Goal: Task Accomplishment & Management: Manage account settings

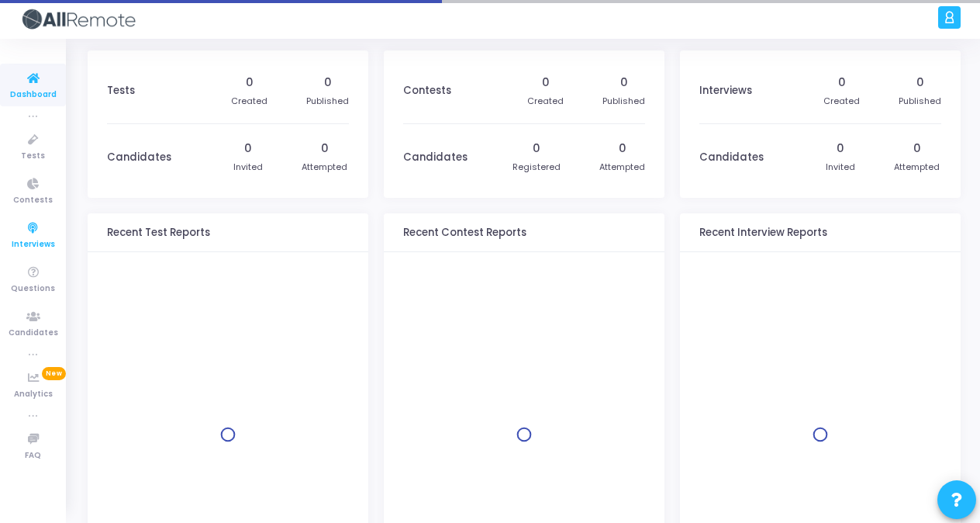
click at [43, 231] on icon at bounding box center [33, 228] width 33 height 19
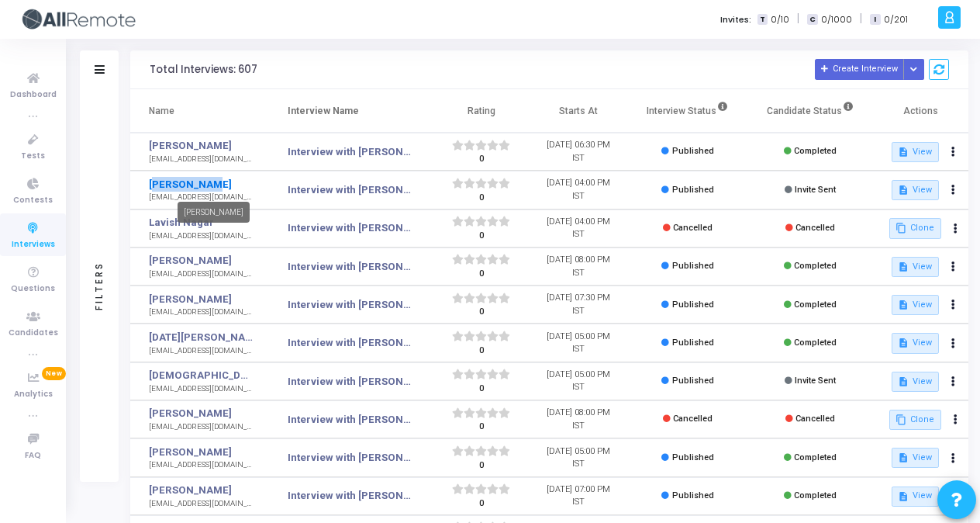
drag, startPoint x: 138, startPoint y: 180, endPoint x: 220, endPoint y: 183, distance: 82.3
click at [220, 183] on td "[PERSON_NAME] [EMAIL_ADDRESS][DOMAIN_NAME]" at bounding box center [199, 190] width 139 height 38
drag, startPoint x: 220, startPoint y: 183, endPoint x: 381, endPoint y: 16, distance: 232.0
click at [381, 16] on div "Invites: T 0/10 | C 0/1000 | I 0/201" at bounding box center [544, 19] width 779 height 39
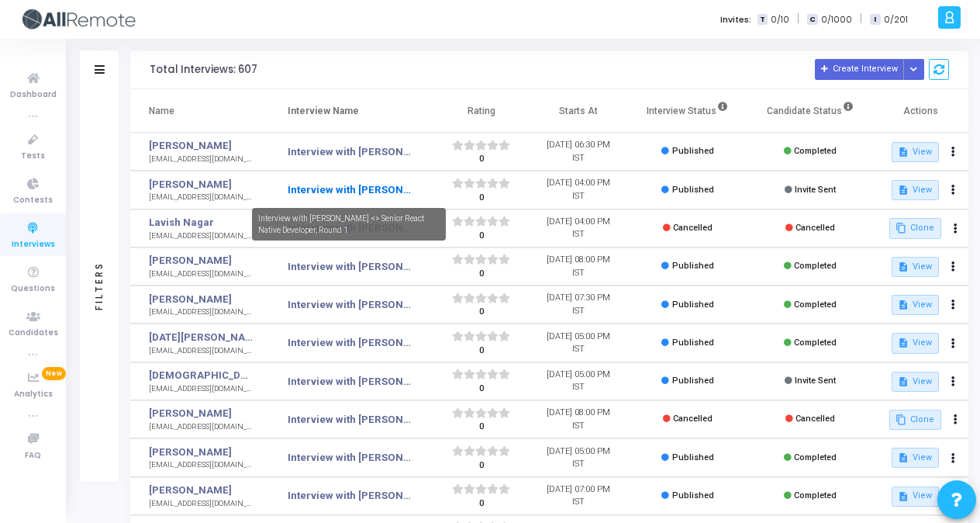
click at [380, 188] on link "Interview with [PERSON_NAME] <> Senior React Native Developer, Round 1" at bounding box center [349, 190] width 123 height 16
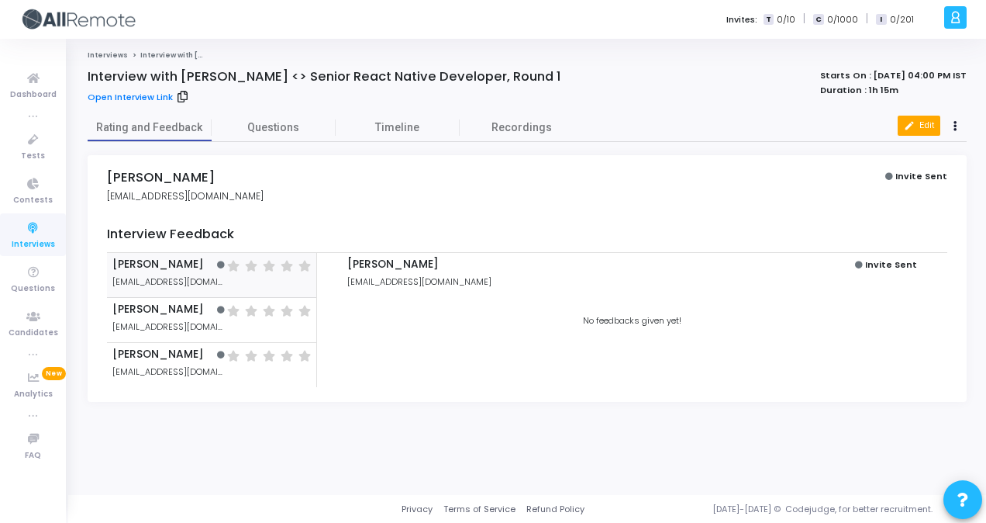
click at [917, 123] on button "edit Edit" at bounding box center [919, 126] width 43 height 20
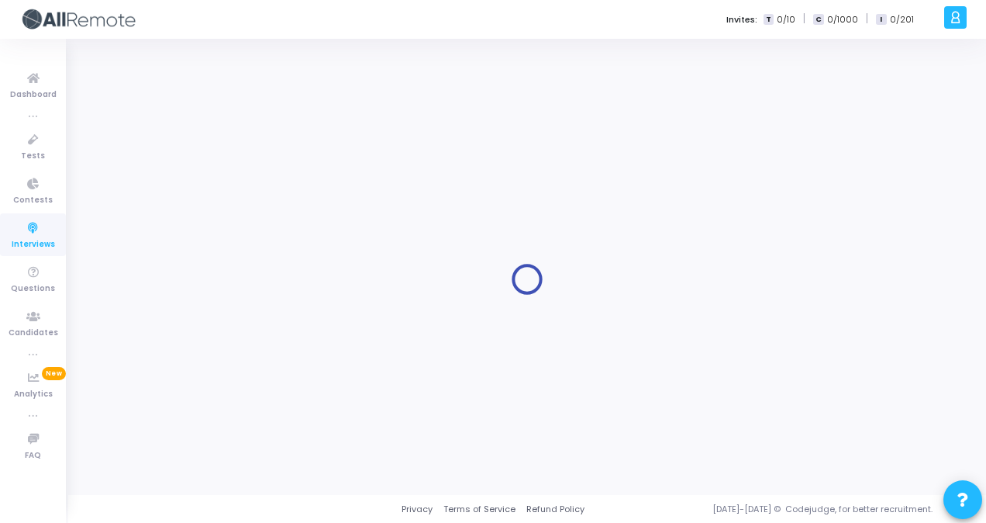
type input "Interview with [PERSON_NAME] <> Senior React Native Developer, Round 1"
type input "[PERSON_NAME]"
type input "[EMAIL_ADDRESS][DOMAIN_NAME]"
type input "8872976525"
type input "[DATE] 4:00 PM"
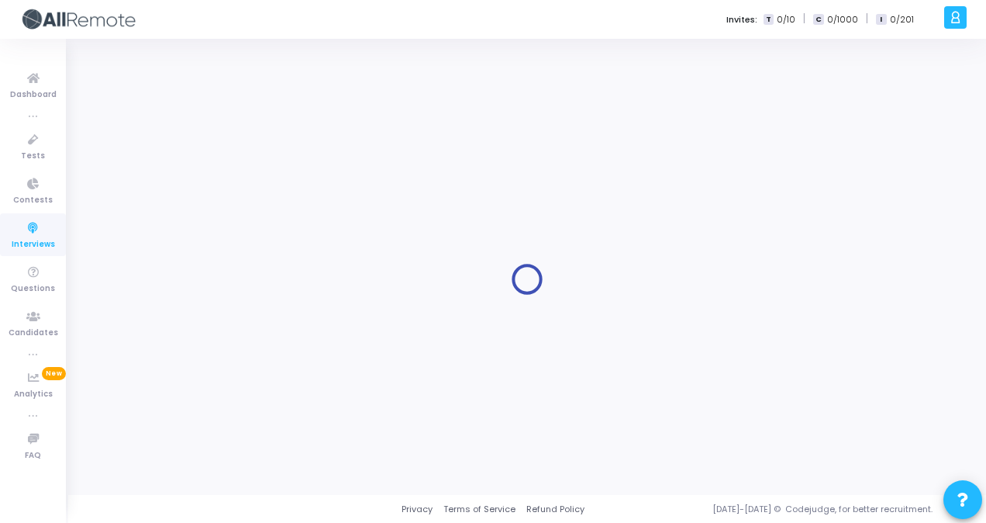
type input "1"
type input "15"
checkbox input "true"
checkbox input "false"
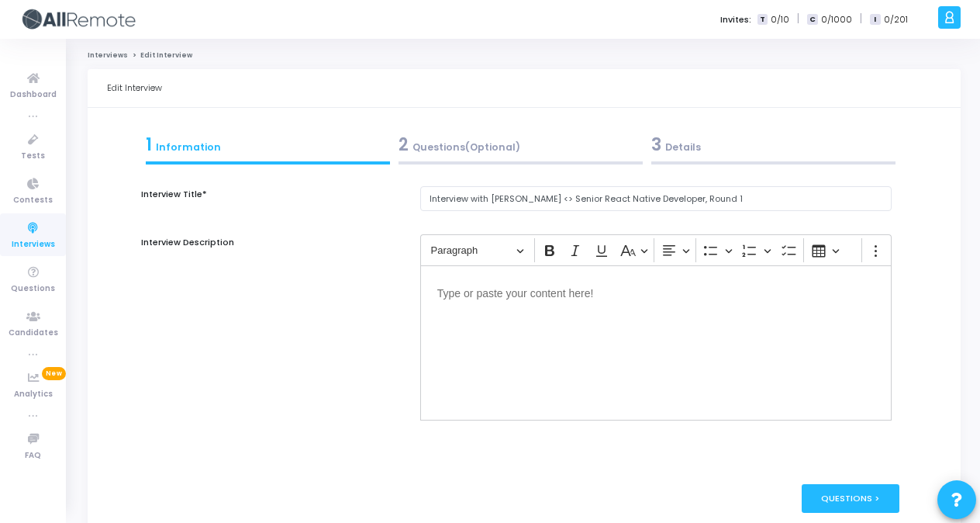
click at [686, 132] on div "3 Details" at bounding box center [773, 145] width 244 height 26
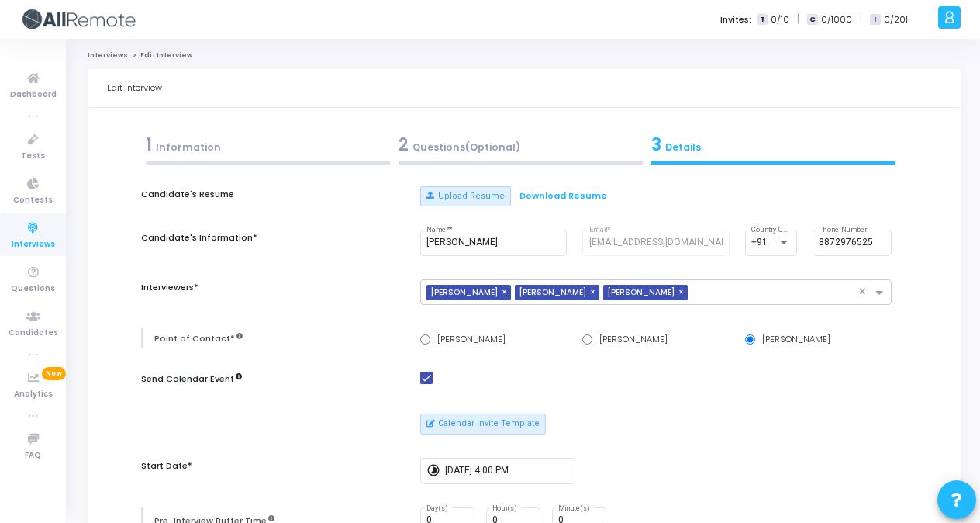
click at [42, 228] on icon at bounding box center [33, 228] width 33 height 19
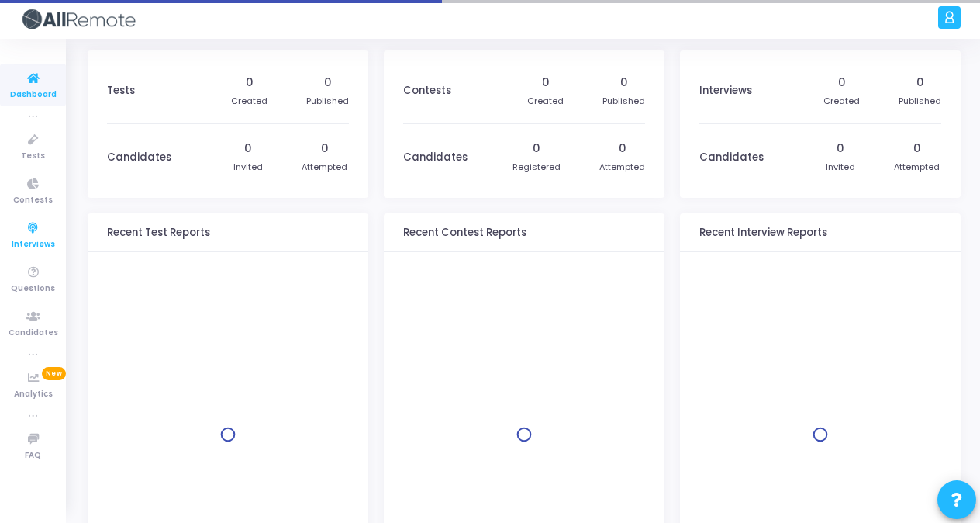
click at [35, 234] on icon at bounding box center [33, 228] width 33 height 19
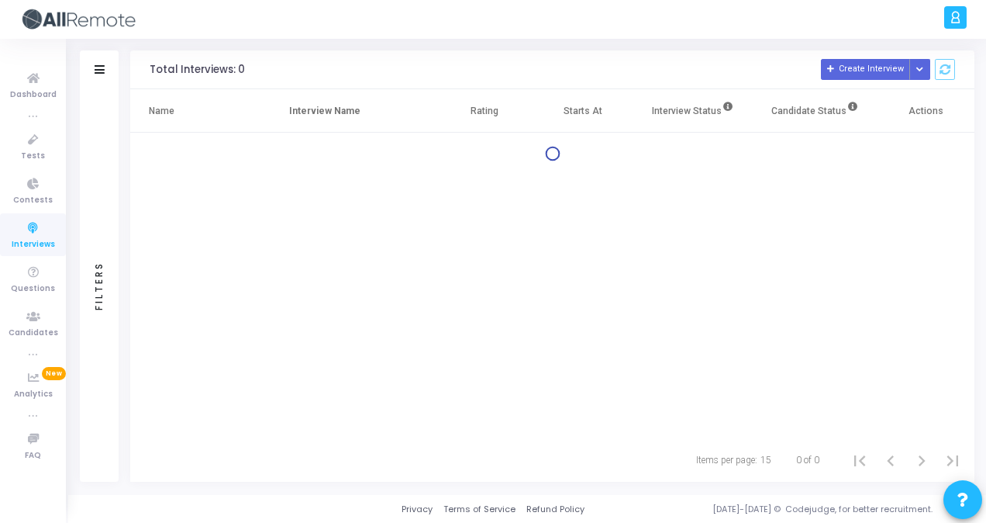
click at [233, 67] on div "Total Interviews: 0" at bounding box center [197, 70] width 95 height 12
click at [288, 70] on h3 "Total Interviews: 0 Create Interview Schedule Interviews via Excel Schedule Int…" at bounding box center [553, 69] width 806 height 21
click at [33, 194] on span "Contests" at bounding box center [33, 200] width 40 height 13
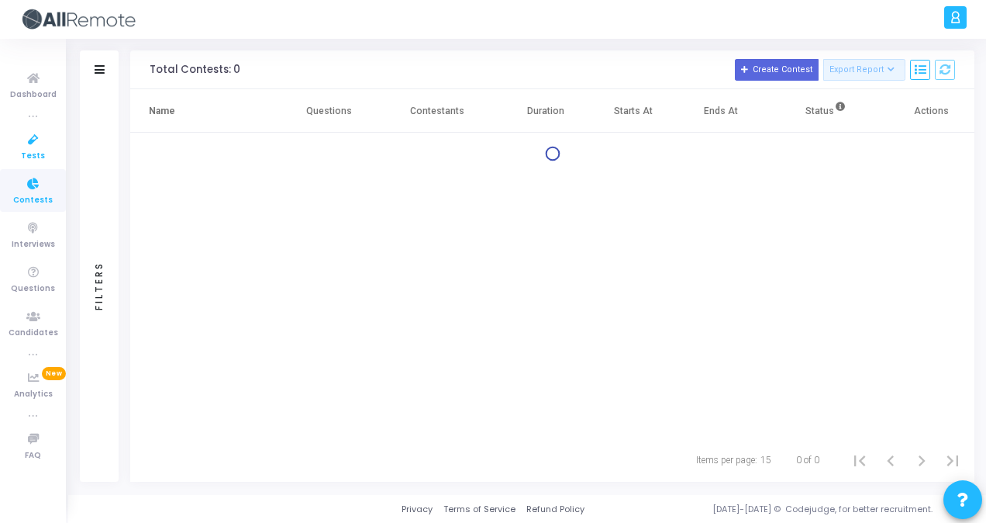
click at [29, 141] on icon at bounding box center [33, 139] width 33 height 19
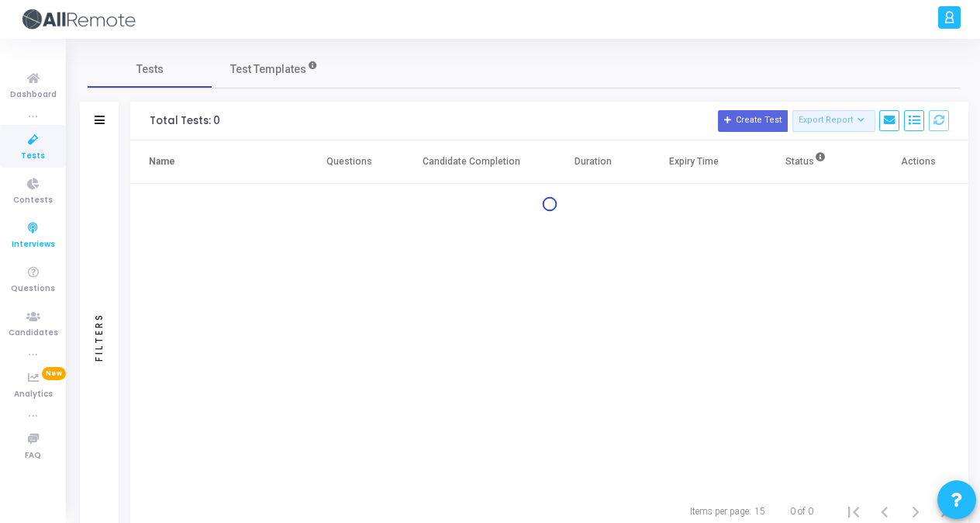
click at [20, 233] on icon at bounding box center [33, 228] width 33 height 19
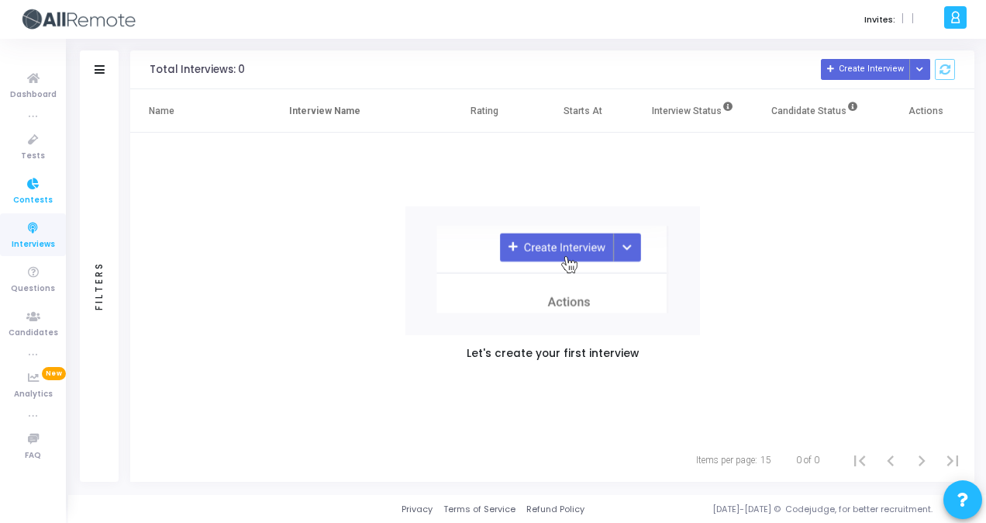
click at [33, 183] on icon at bounding box center [33, 183] width 33 height 19
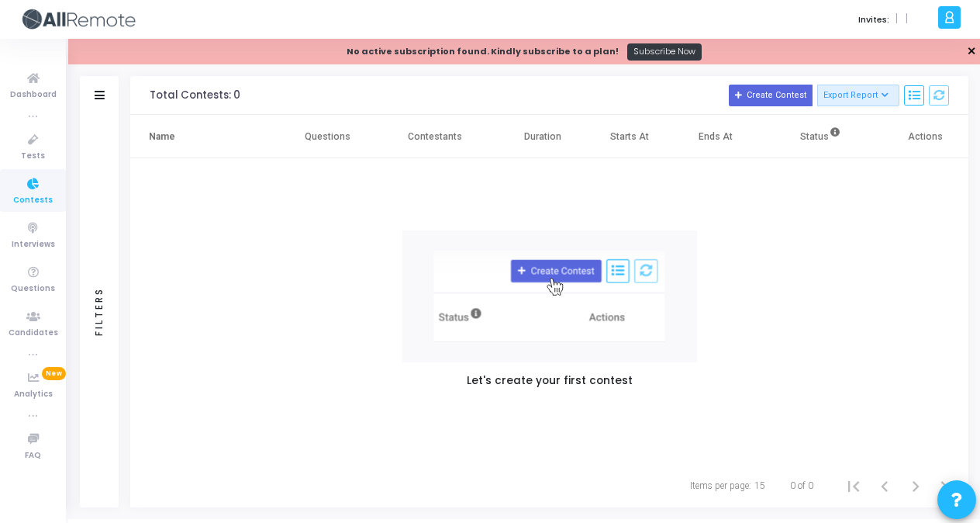
click at [968, 50] on link "✕" at bounding box center [971, 51] width 9 height 16
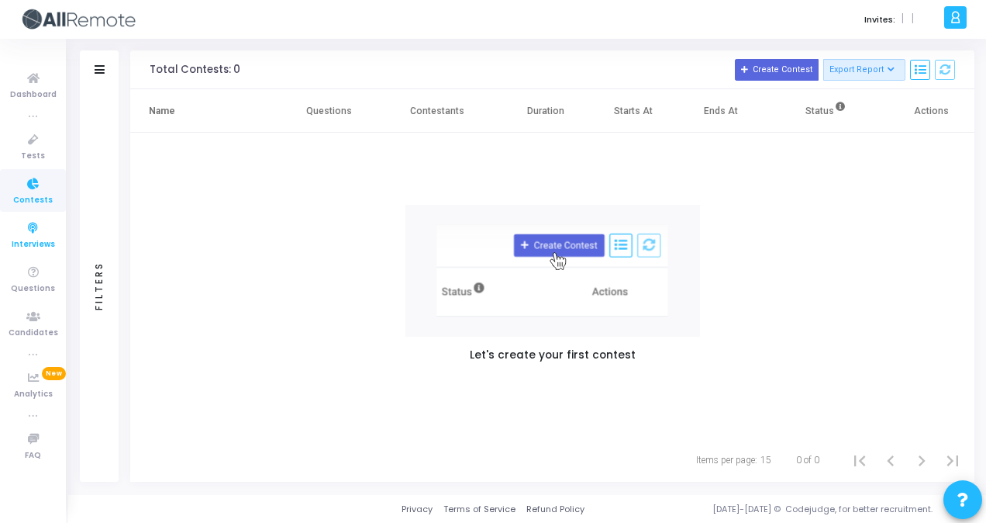
click at [41, 242] on span "Interviews" at bounding box center [33, 244] width 43 height 13
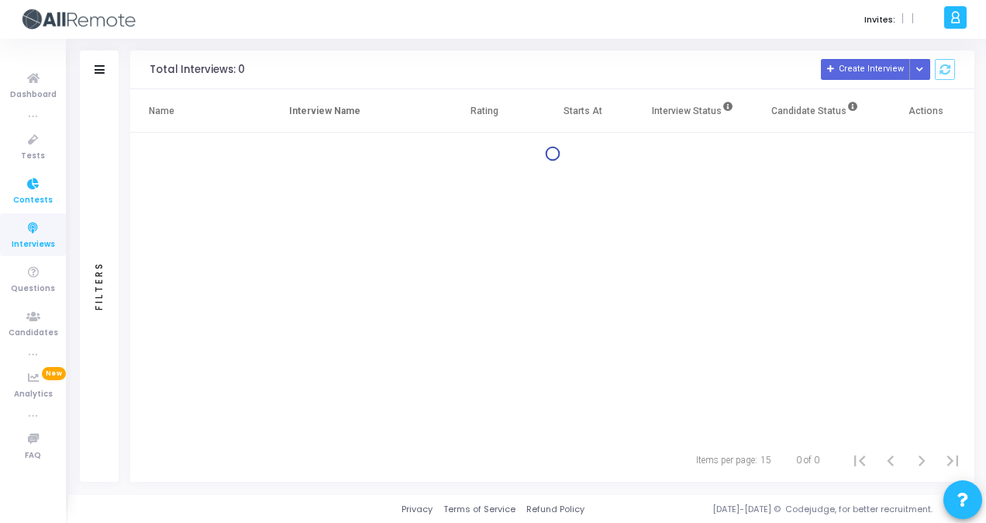
click at [28, 178] on icon at bounding box center [33, 183] width 33 height 19
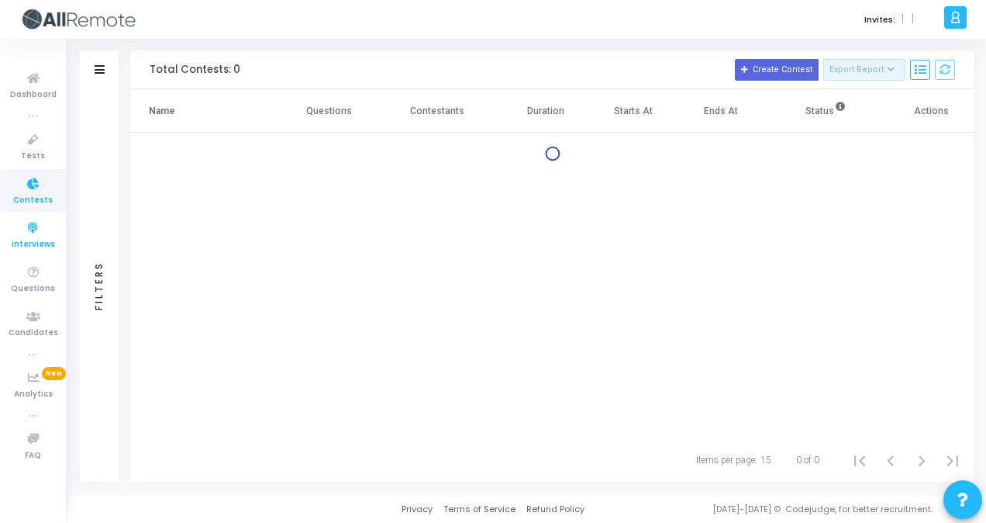
click at [38, 245] on span "Interviews" at bounding box center [33, 244] width 43 height 13
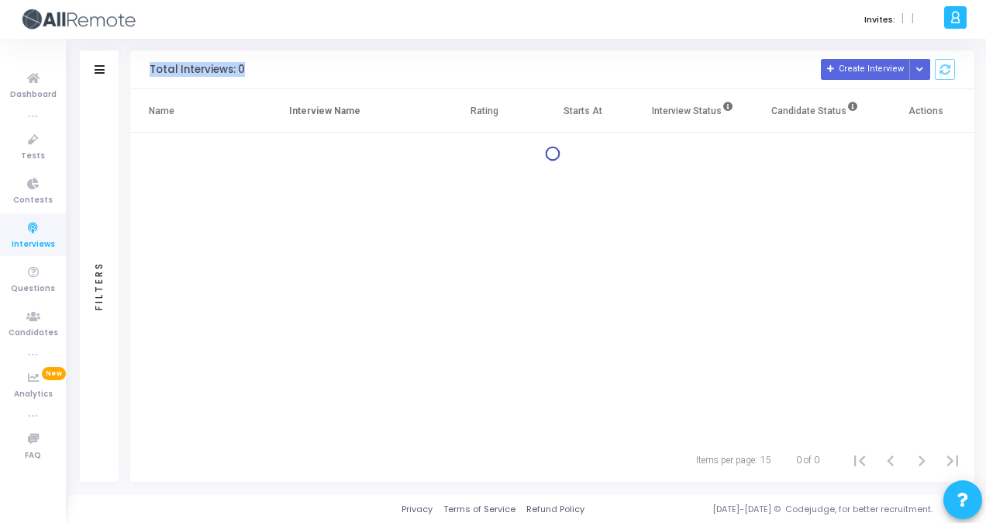
drag, startPoint x: 147, startPoint y: 71, endPoint x: 257, endPoint y: 59, distance: 109.9
click at [257, 59] on div "Total Interviews: 0 Create Interview Schedule Interviews via Excel Schedule Int…" at bounding box center [552, 69] width 844 height 39
drag, startPoint x: 257, startPoint y: 59, endPoint x: 242, endPoint y: 71, distance: 18.8
click at [242, 71] on div "Total Interviews: 0" at bounding box center [197, 70] width 95 height 12
click at [236, 71] on div "Total Interviews: 0" at bounding box center [197, 70] width 95 height 12
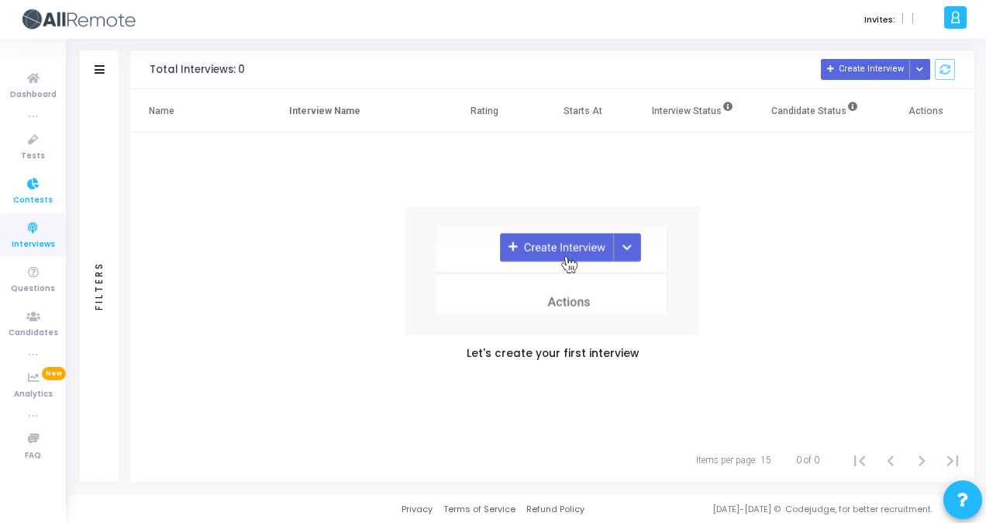
click at [41, 185] on icon at bounding box center [33, 183] width 33 height 19
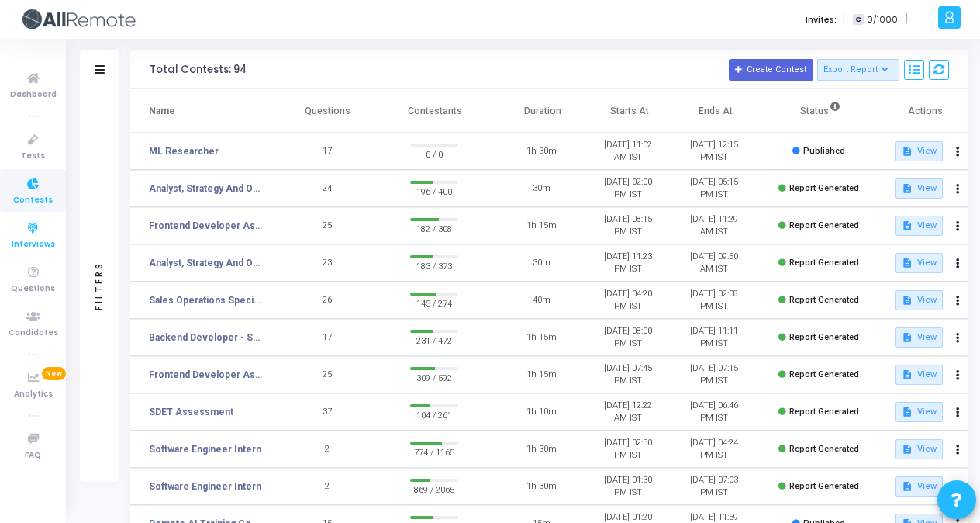
click at [32, 228] on icon at bounding box center [33, 228] width 33 height 19
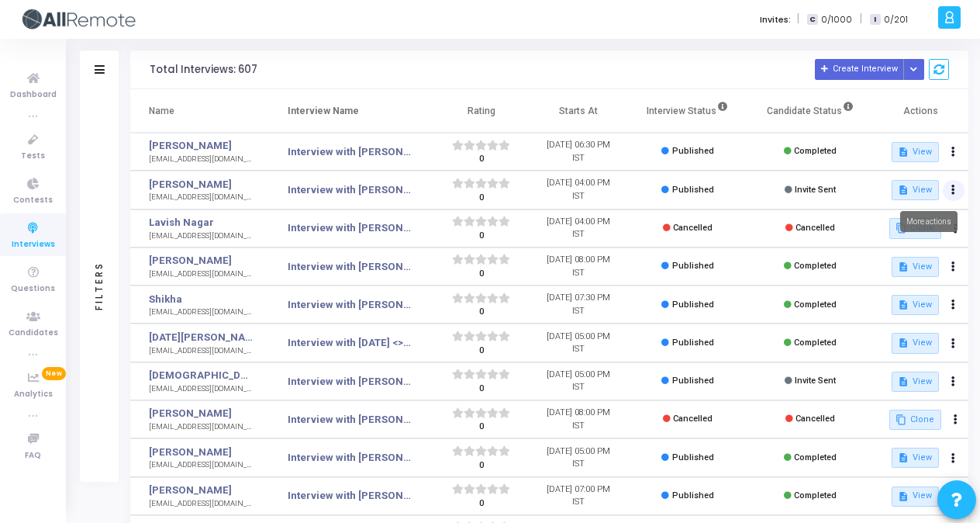
click at [952, 189] on icon at bounding box center [953, 190] width 4 height 8
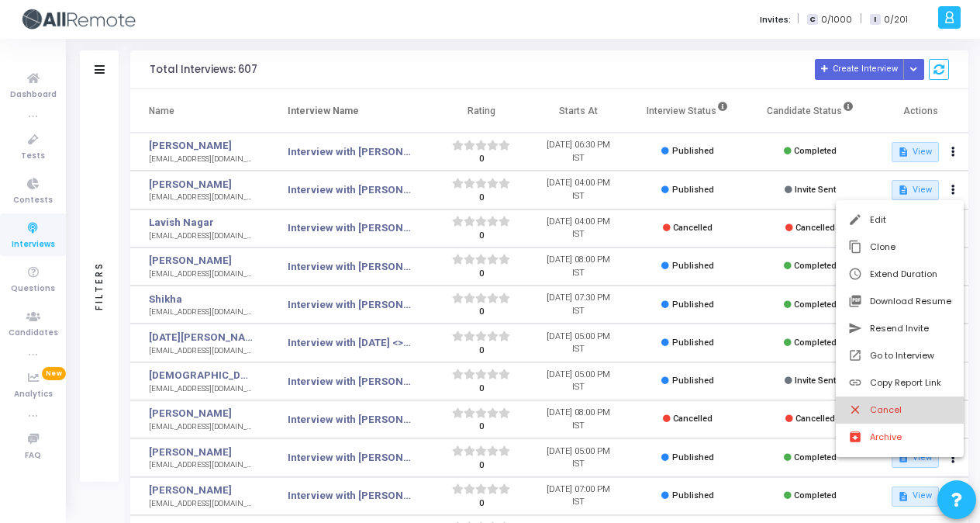
click at [891, 409] on button "close Cancel" at bounding box center [900, 409] width 128 height 27
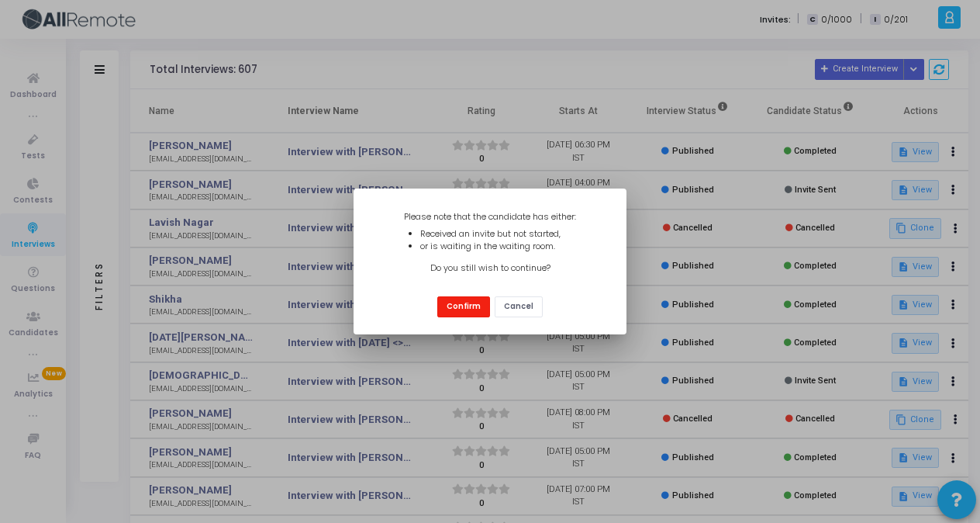
click at [462, 307] on button "Confirm" at bounding box center [463, 306] width 53 height 21
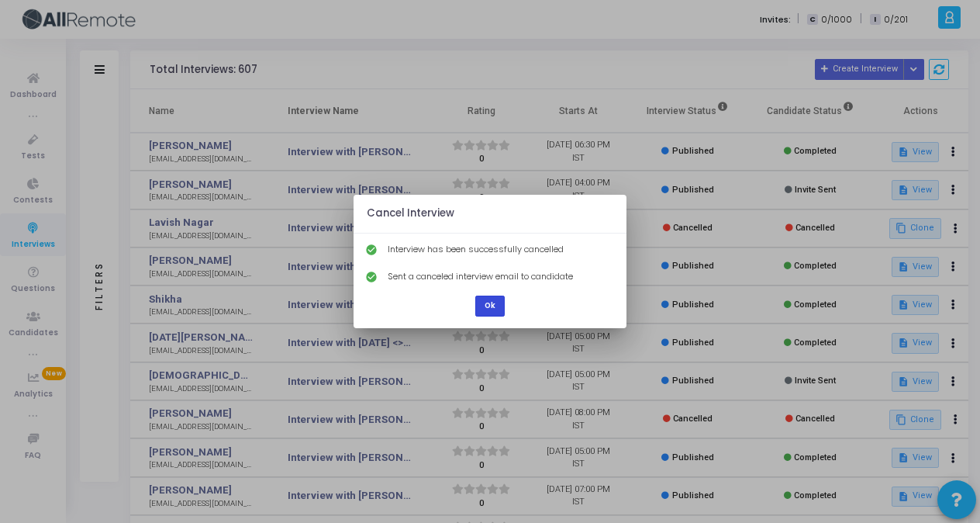
click at [485, 309] on button "Ok" at bounding box center [489, 305] width 29 height 21
